Goal: Information Seeking & Learning: Learn about a topic

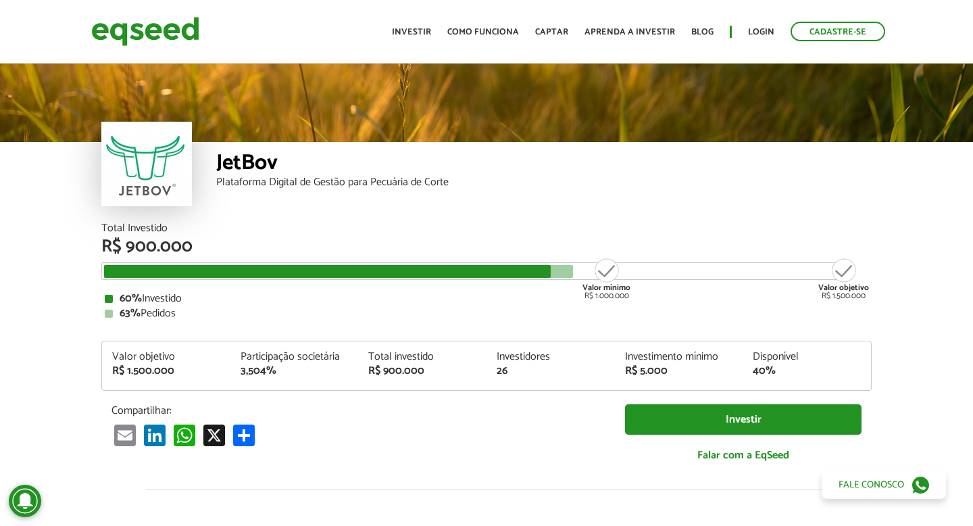
scroll to position [1563, 0]
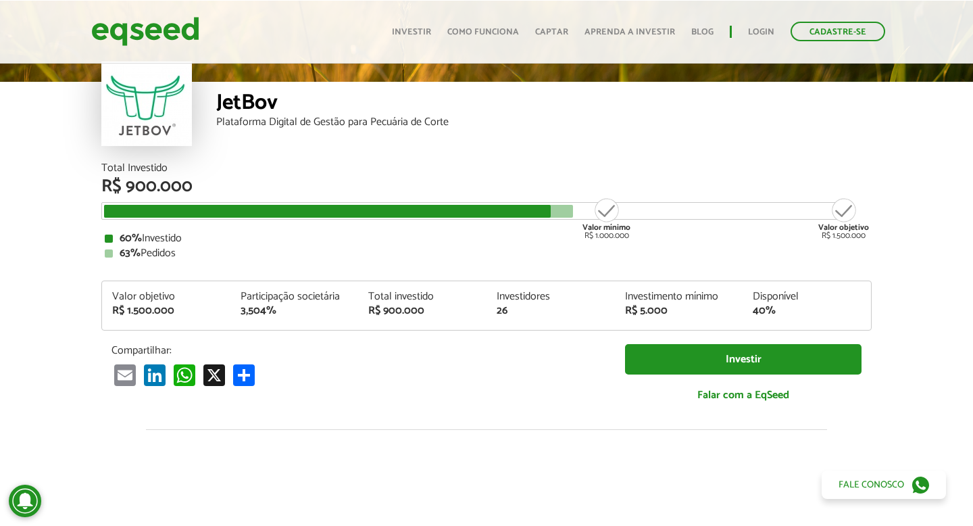
scroll to position [0, 0]
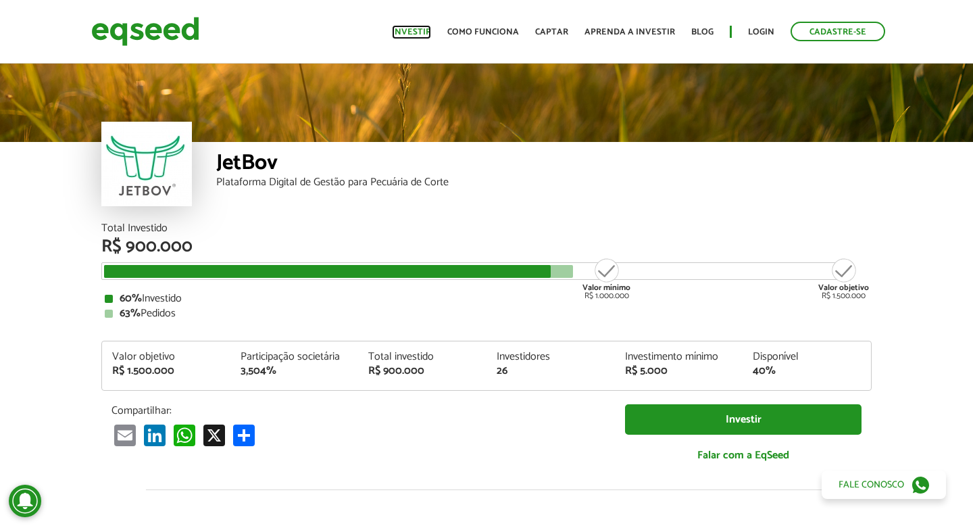
click at [428, 33] on link "Investir" at bounding box center [411, 32] width 39 height 9
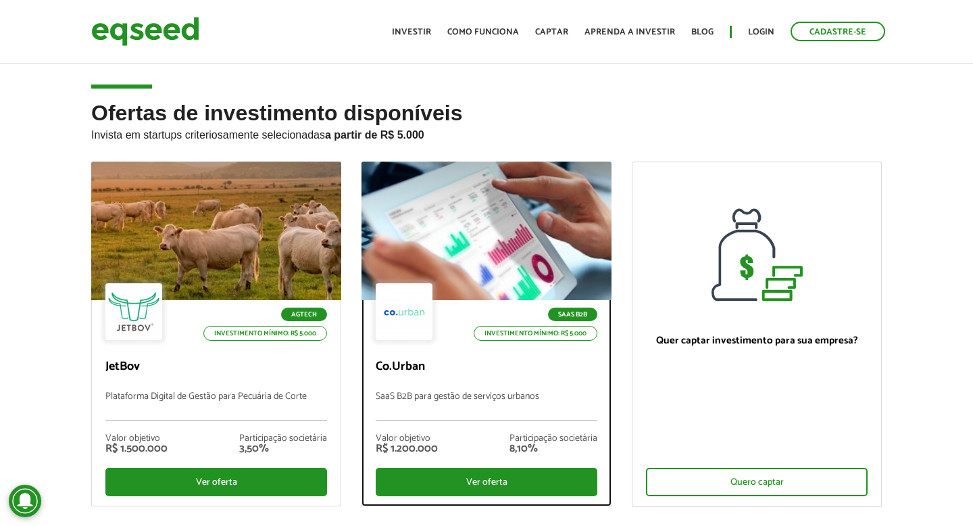
click at [505, 214] on div at bounding box center [486, 231] width 300 height 166
